Goal: Transaction & Acquisition: Purchase product/service

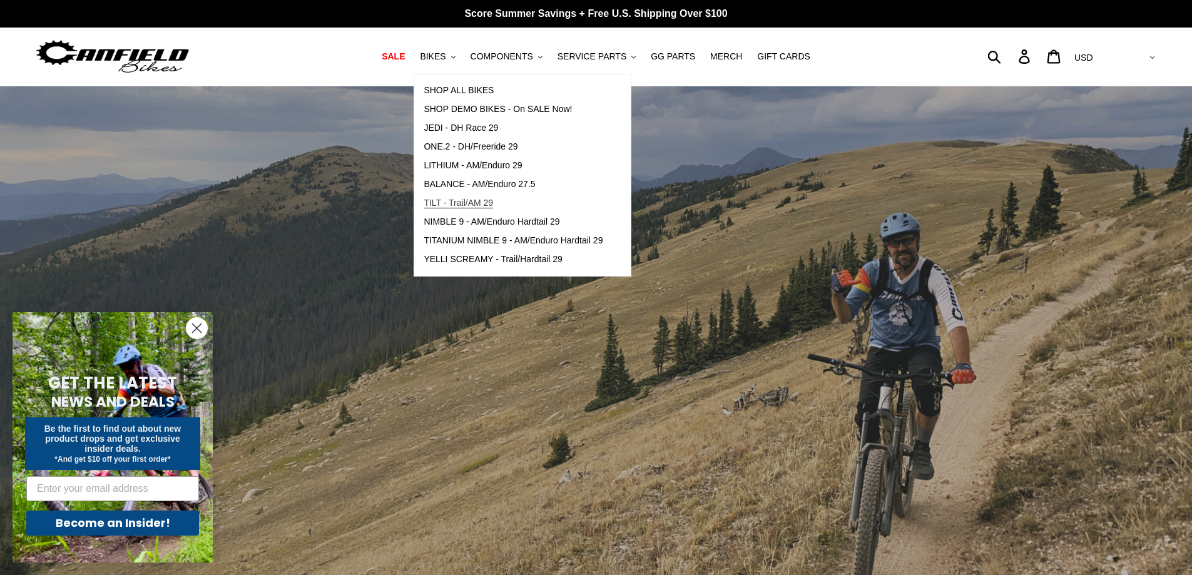
click at [472, 203] on span "TILT - Trail/AM 29" at bounding box center [458, 203] width 69 height 11
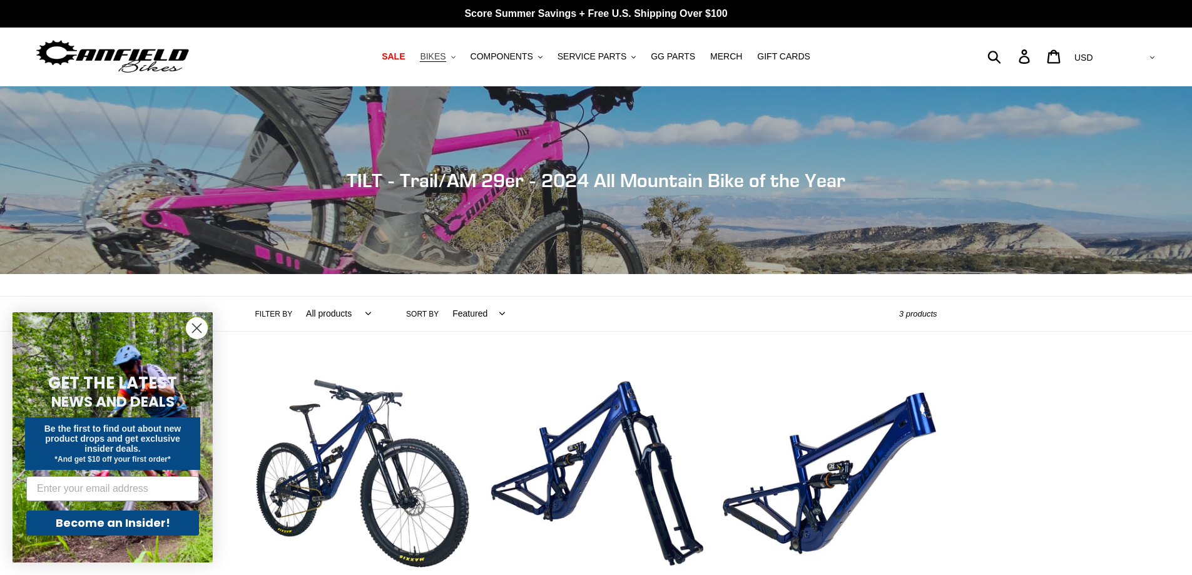
click at [446, 57] on span "BIKES" at bounding box center [433, 56] width 26 height 11
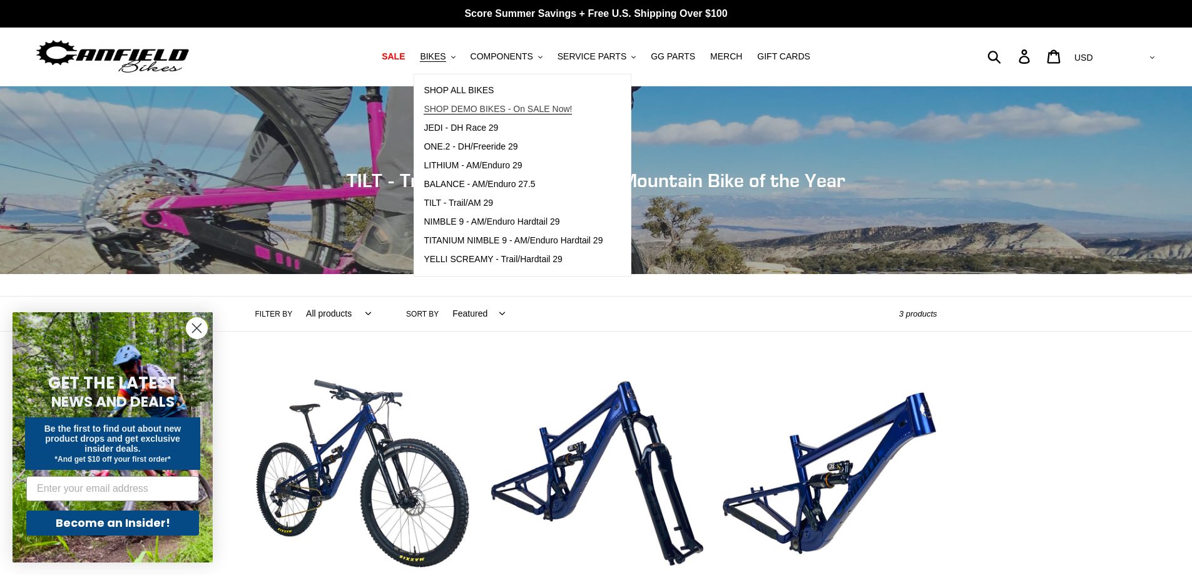
click at [496, 110] on span "SHOP DEMO BIKES - On SALE Now!" at bounding box center [498, 109] width 148 height 11
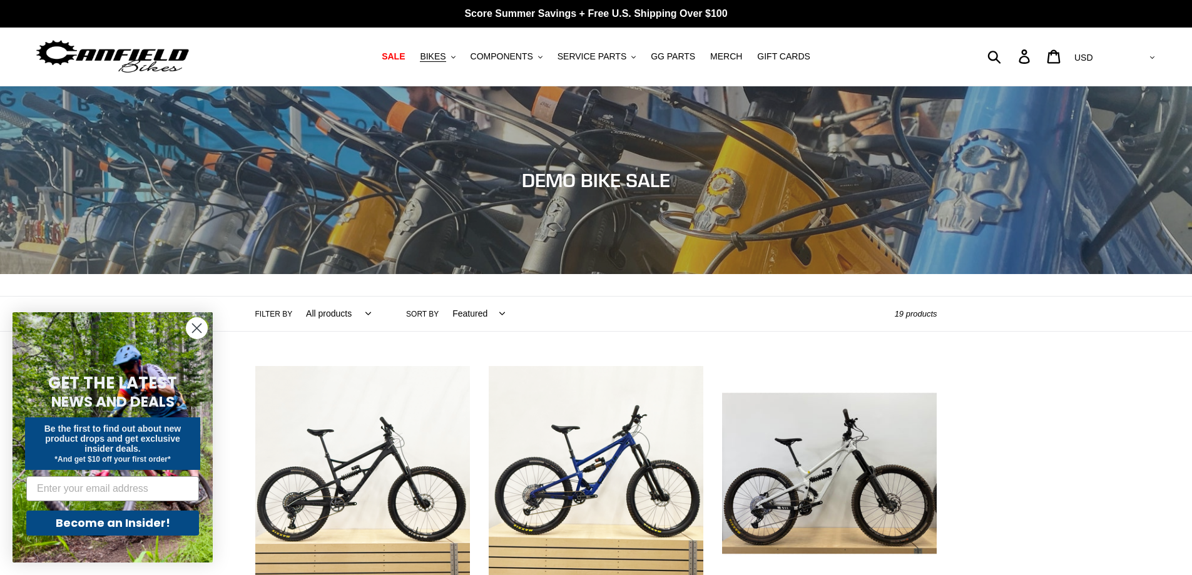
drag, startPoint x: 174, startPoint y: 214, endPoint x: 159, endPoint y: -11, distance: 225.2
click at [446, 56] on span "BIKES" at bounding box center [433, 56] width 26 height 11
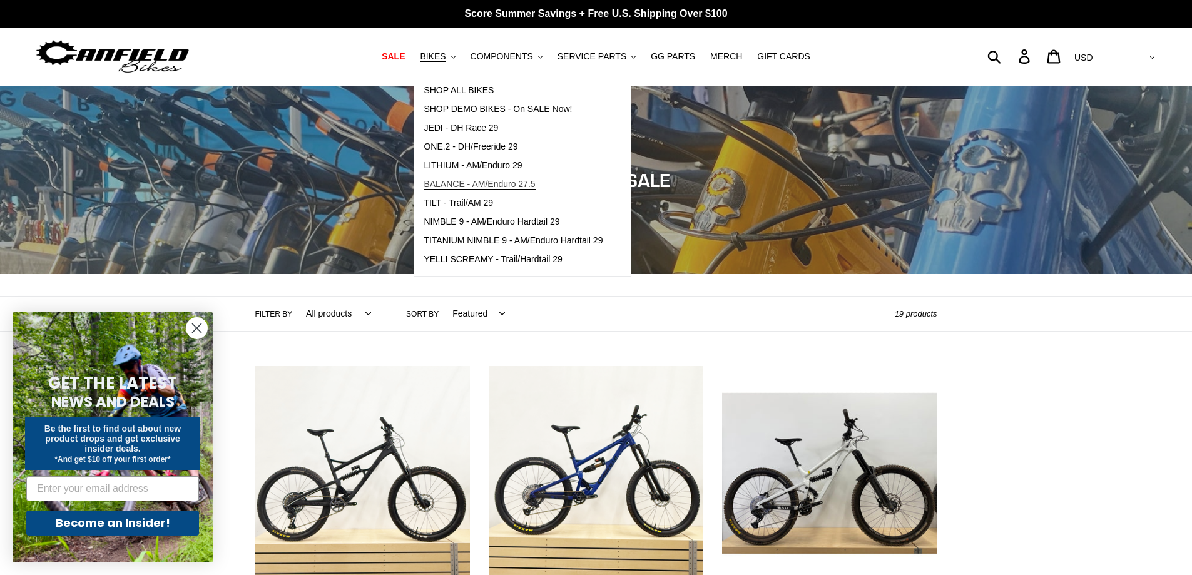
click at [483, 189] on span "BALANCE - AM/Enduro 27.5" at bounding box center [479, 184] width 111 height 11
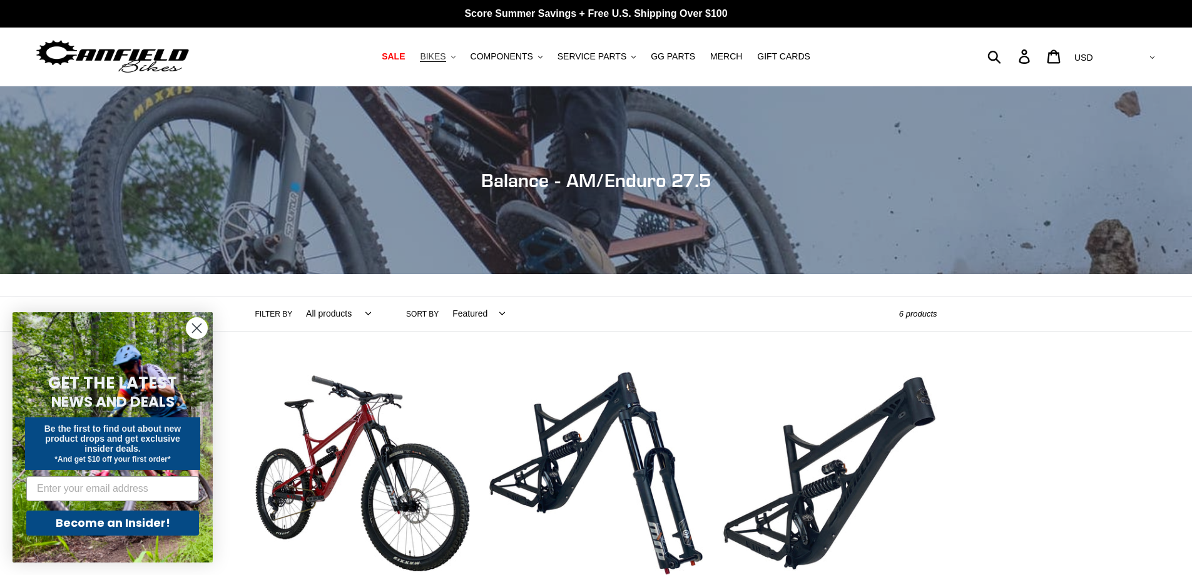
click at [446, 60] on span "BIKES" at bounding box center [433, 56] width 26 height 11
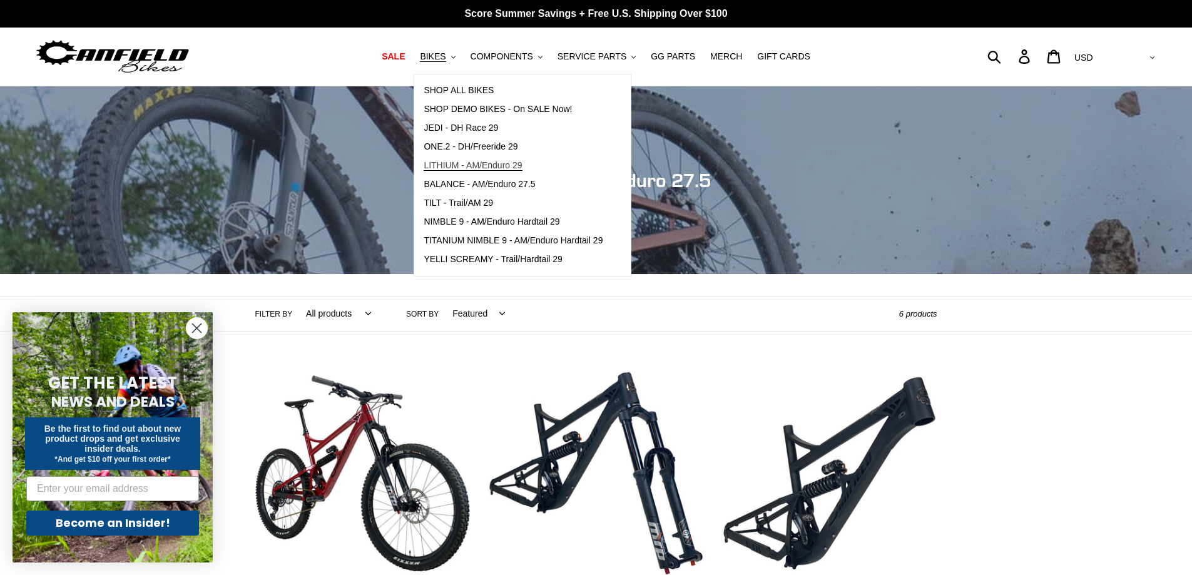
click at [498, 166] on span "LITHIUM - AM/Enduro 29" at bounding box center [473, 165] width 98 height 11
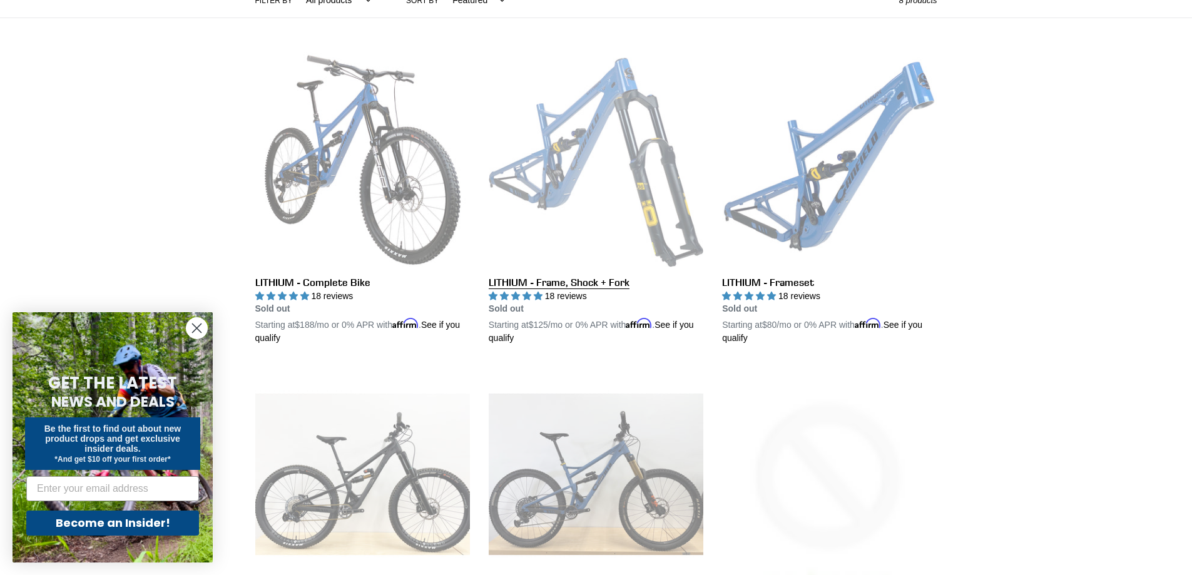
scroll to position [313, 0]
click at [601, 205] on link "LITHIUM - Frame, Shock + Fork" at bounding box center [596, 199] width 215 height 293
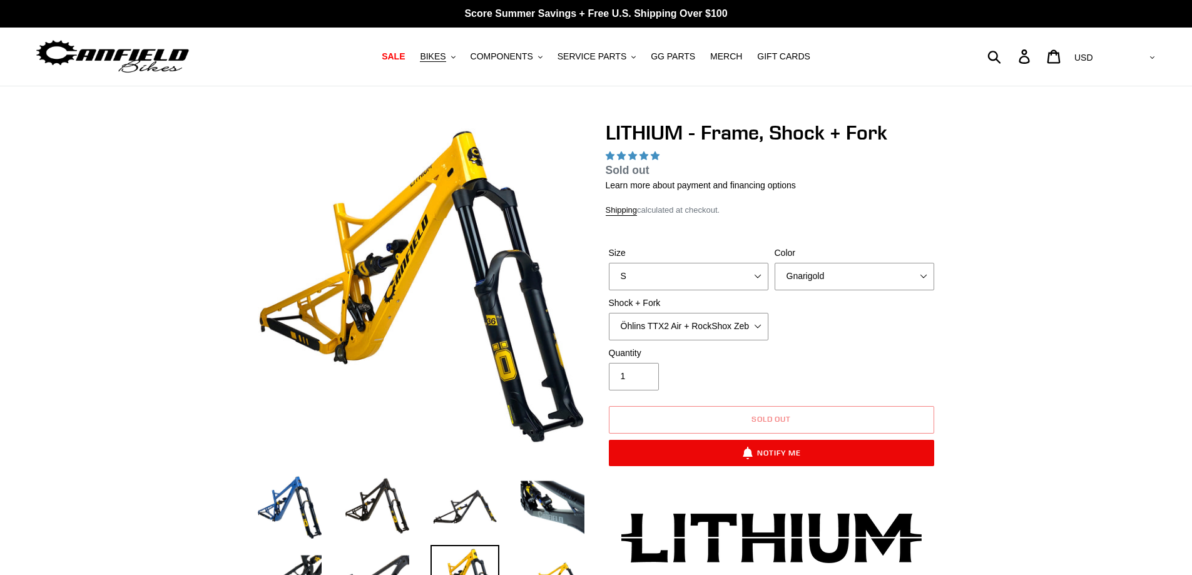
scroll to position [118, 0]
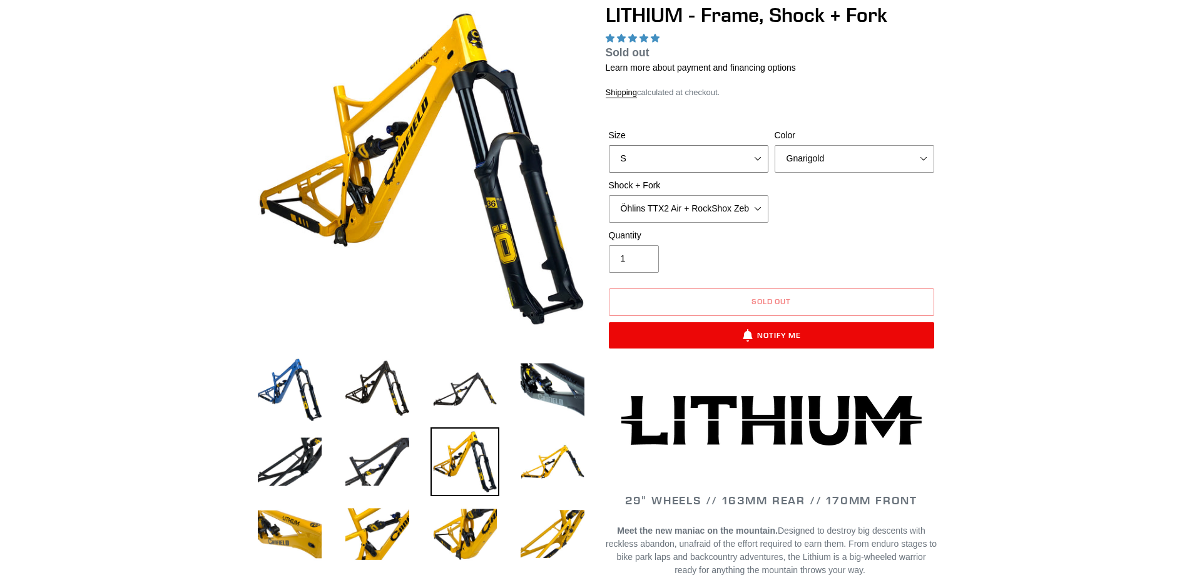
click at [740, 154] on select "S M L XL" at bounding box center [689, 159] width 160 height 28
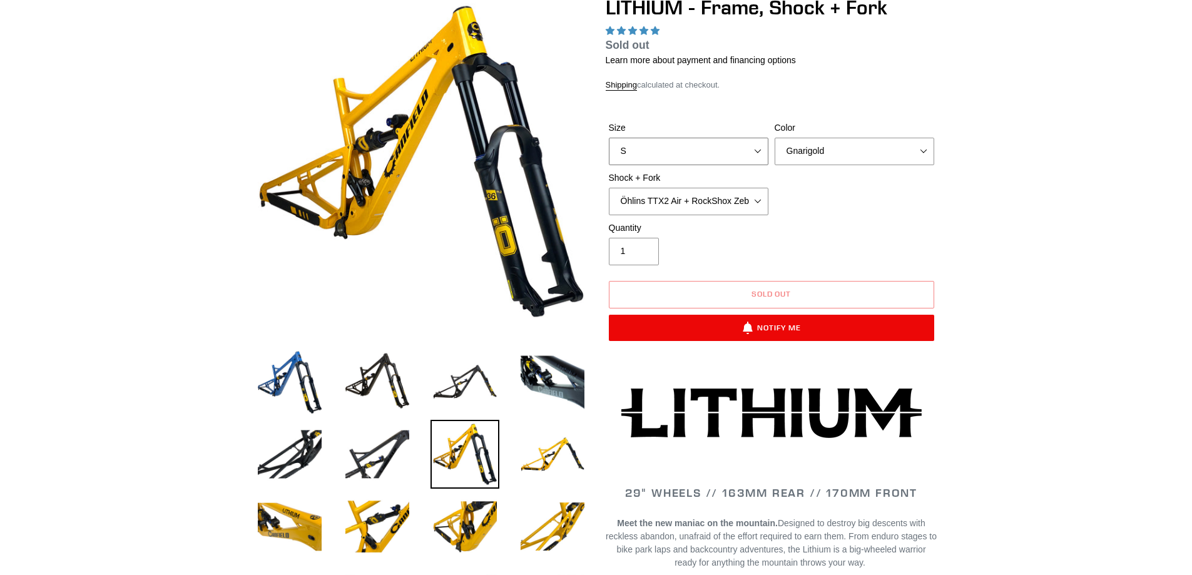
scroll to position [0, 0]
select select "highest-rating"
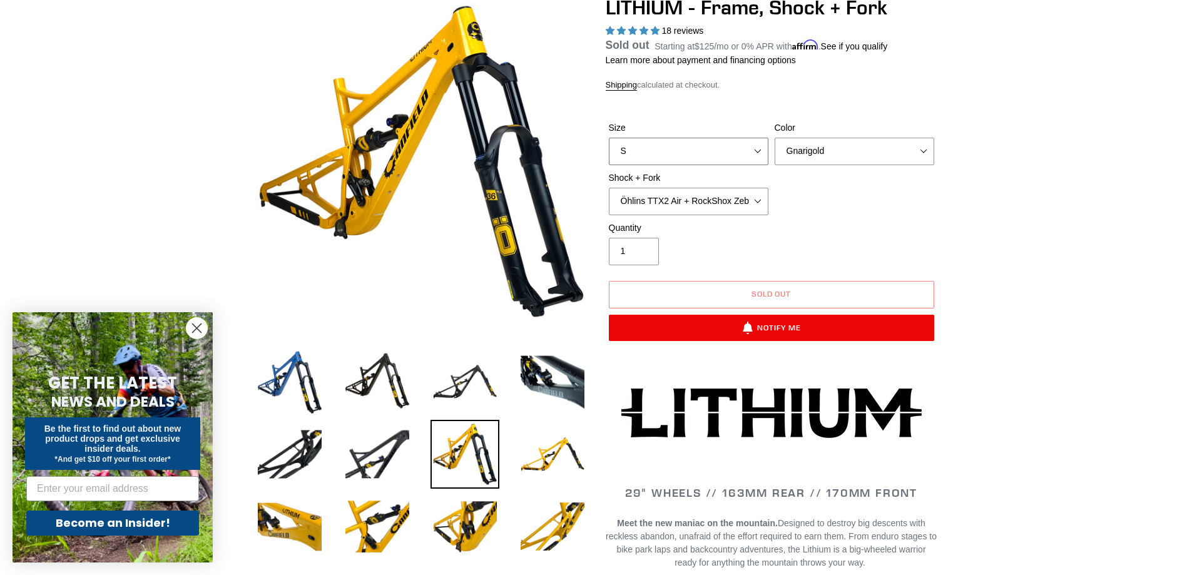
select select "L"
click at [609, 152] on select "S M L XL" at bounding box center [689, 152] width 160 height 28
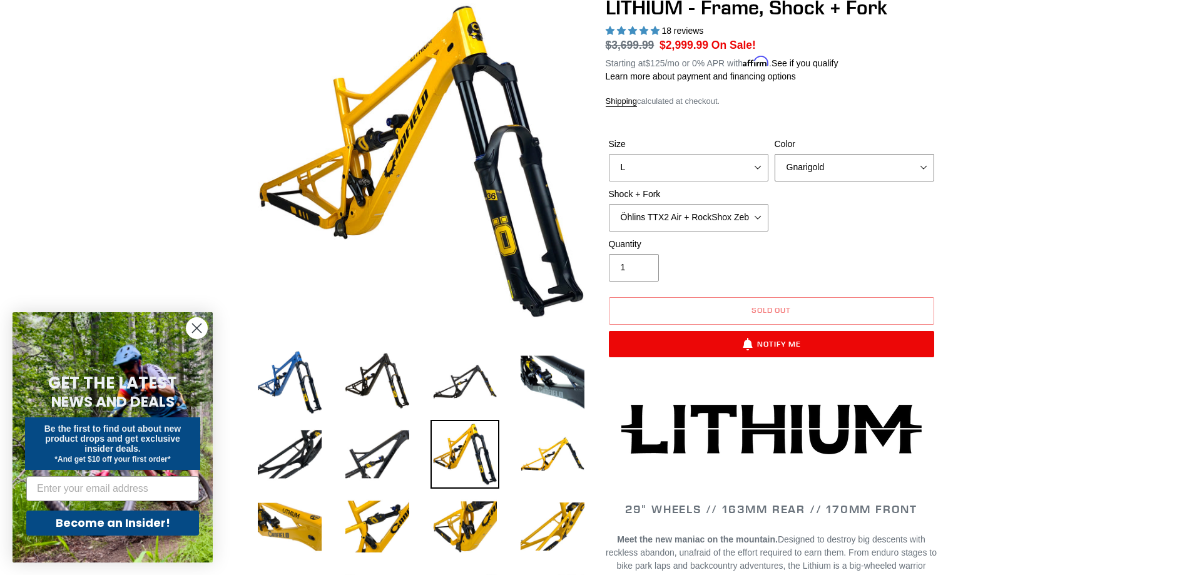
click at [837, 170] on select "Gnarigold Blue Velvet Stealth Black" at bounding box center [855, 168] width 160 height 28
click at [775, 154] on select "Gnarigold Blue Velvet Stealth Black" at bounding box center [855, 168] width 160 height 28
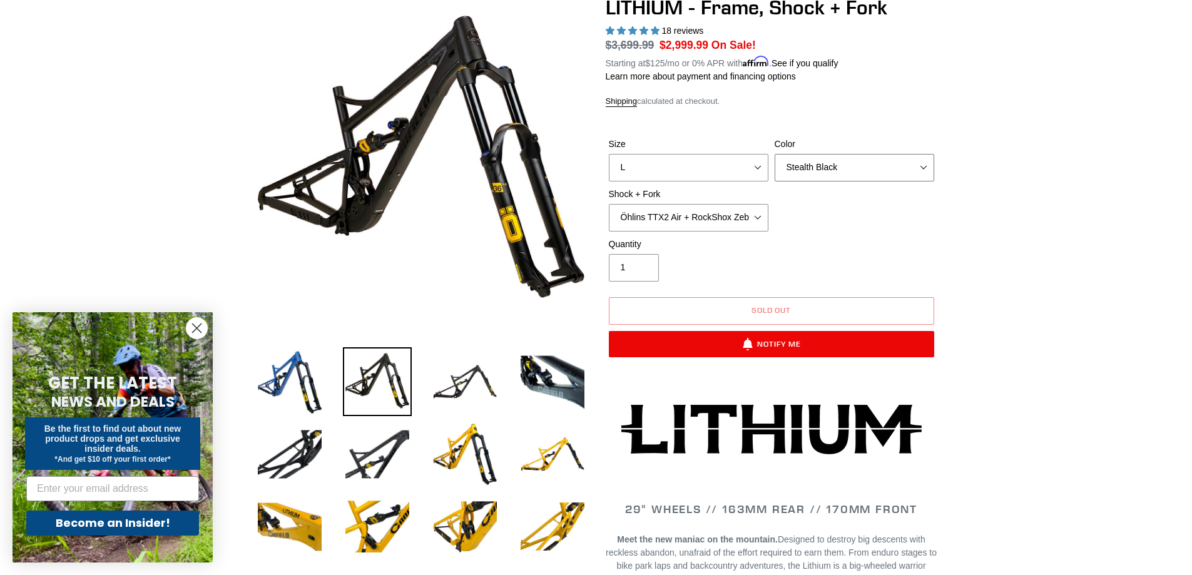
click at [805, 161] on select "Gnarigold Blue Velvet Stealth Black" at bounding box center [855, 168] width 160 height 28
click at [775, 154] on select "Gnarigold Blue Velvet Stealth Black" at bounding box center [855, 168] width 160 height 28
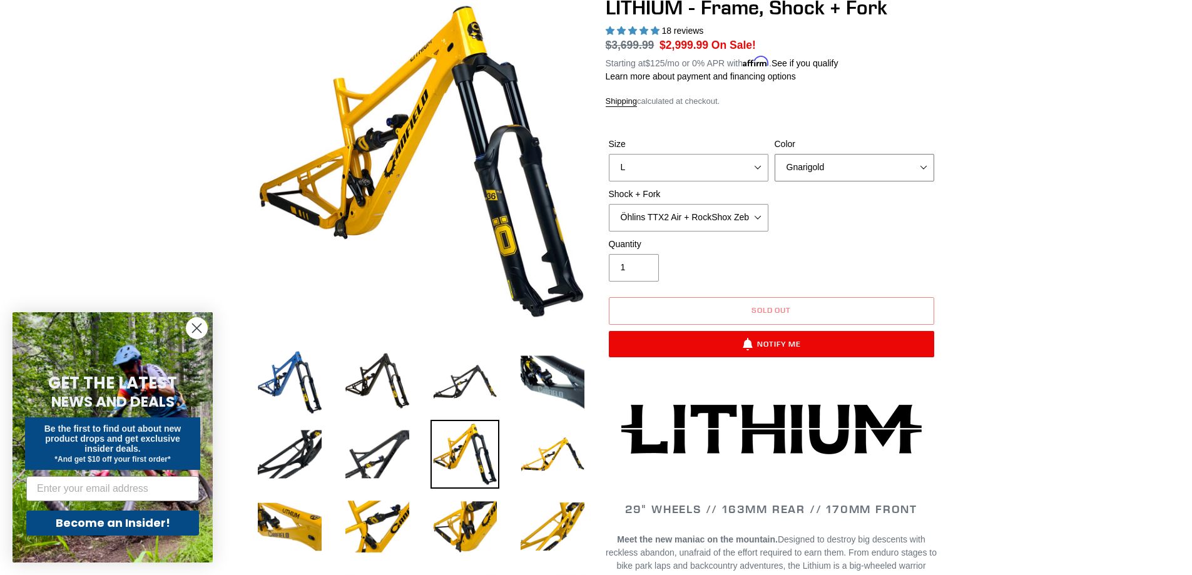
click at [832, 163] on select "Gnarigold Blue Velvet Stealth Black" at bounding box center [855, 168] width 160 height 28
select select "Stealth Black"
click at [775, 154] on select "Gnarigold Blue Velvet Stealth Black" at bounding box center [855, 168] width 160 height 28
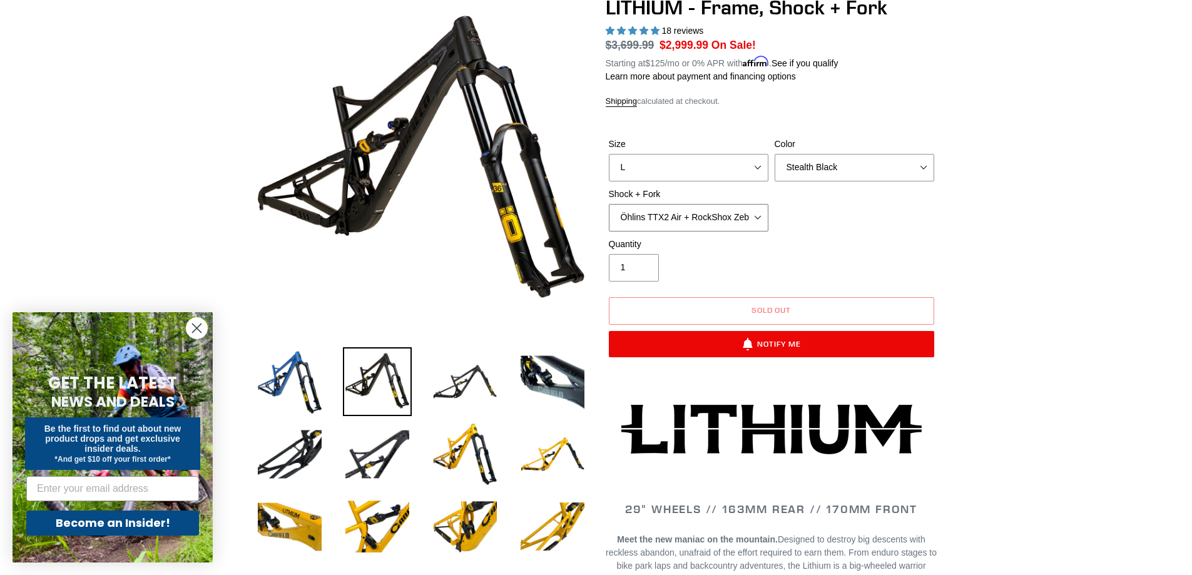
click at [732, 218] on select "Öhlins TTX2 Air + RockShox Zeb Ultimate 170mm Fox FLOAT X2 Factory + Fox 38 FLO…" at bounding box center [689, 218] width 160 height 28
click at [609, 204] on select "Öhlins TTX2 Air + RockShox Zeb Ultimate 170mm Fox FLOAT X2 Factory + Fox 38 FLO…" at bounding box center [689, 218] width 160 height 28
click at [741, 215] on select "Öhlins TTX2 Air + RockShox Zeb Ultimate 170mm Fox FLOAT X2 Factory + Fox 38 FLO…" at bounding box center [689, 218] width 160 height 28
click at [609, 204] on select "Öhlins TTX2 Air + RockShox Zeb Ultimate 170mm Fox FLOAT X2 Factory + Fox 38 FLO…" at bounding box center [689, 218] width 160 height 28
click at [736, 209] on select "Öhlins TTX2 Air + RockShox Zeb Ultimate 170mm Fox FLOAT X2 Factory + Fox 38 FLO…" at bounding box center [689, 218] width 160 height 28
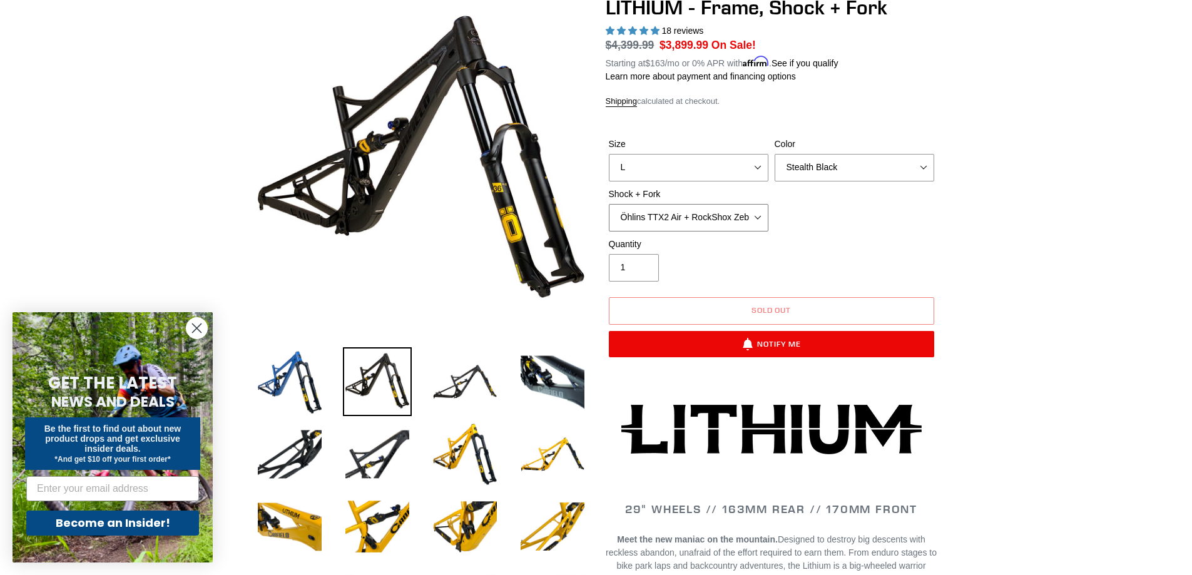
click at [609, 204] on select "Öhlins TTX2 Air + RockShox Zeb Ultimate 170mm Fox FLOAT X2 Factory + Fox 38 FLO…" at bounding box center [689, 218] width 160 height 28
click at [727, 212] on select "Öhlins TTX2 Air + RockShox Zeb Ultimate 170mm Fox FLOAT X2 Factory + Fox 38 FLO…" at bounding box center [689, 218] width 160 height 28
click at [609, 204] on select "Öhlins TTX2 Air + RockShox Zeb Ultimate 170mm Fox FLOAT X2 Factory + Fox 38 FLO…" at bounding box center [689, 218] width 160 height 28
click at [718, 220] on select "Öhlins TTX2 Air + RockShox Zeb Ultimate 170mm Fox FLOAT X2 Factory + Fox 38 FLO…" at bounding box center [689, 218] width 160 height 28
click at [609, 204] on select "Öhlins TTX2 Air + RockShox Zeb Ultimate 170mm Fox FLOAT X2 Factory + Fox 38 FLO…" at bounding box center [689, 218] width 160 height 28
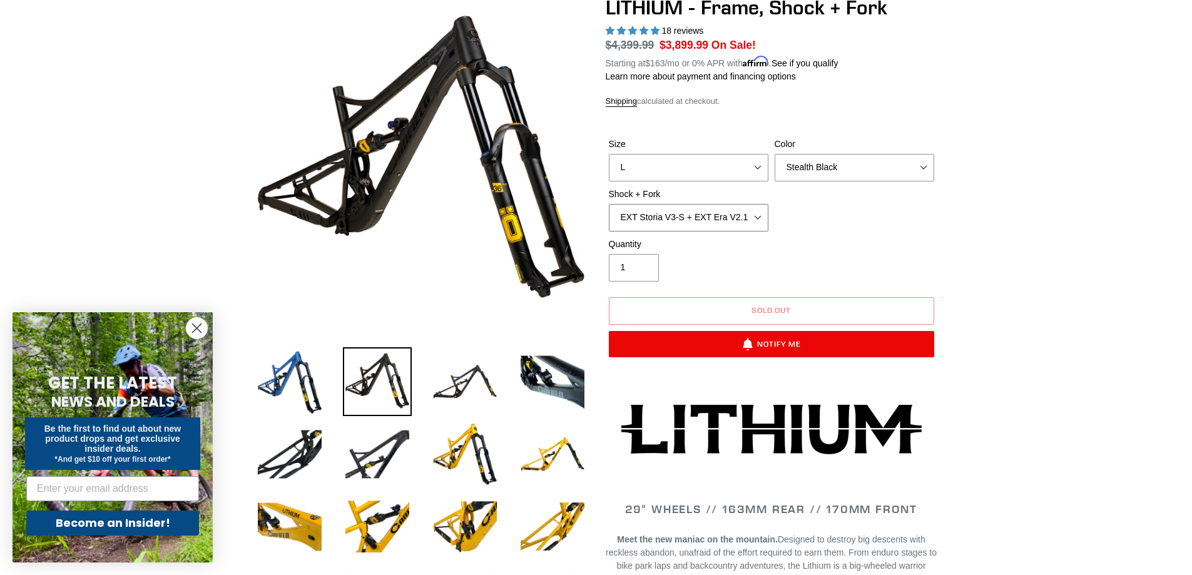
click at [717, 219] on select "Öhlins TTX2 Air + RockShox Zeb Ultimate 170mm Fox FLOAT X2 Factory + Fox 38 FLO…" at bounding box center [689, 218] width 160 height 28
select select "Fox FLOAT X2 Factory + Fox 38 FLOAT Factory 170mm"
click at [609, 204] on select "Öhlins TTX2 Air + RockShox Zeb Ultimate 170mm Fox FLOAT X2 Factory + Fox 38 FLO…" at bounding box center [689, 218] width 160 height 28
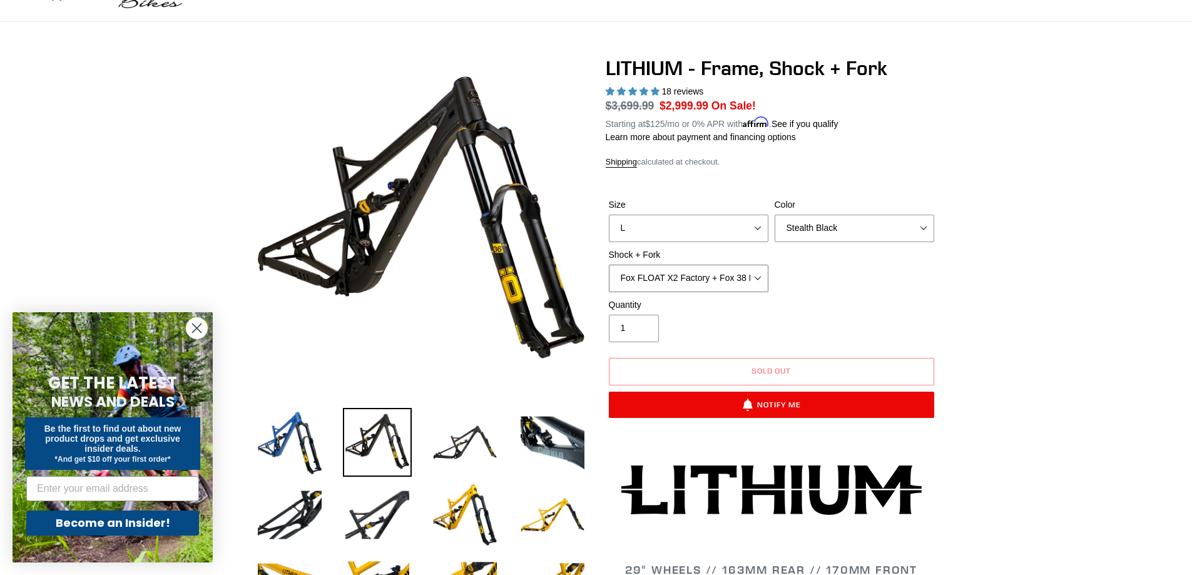
scroll to position [63, 0]
